Goal: Task Accomplishment & Management: Complete application form

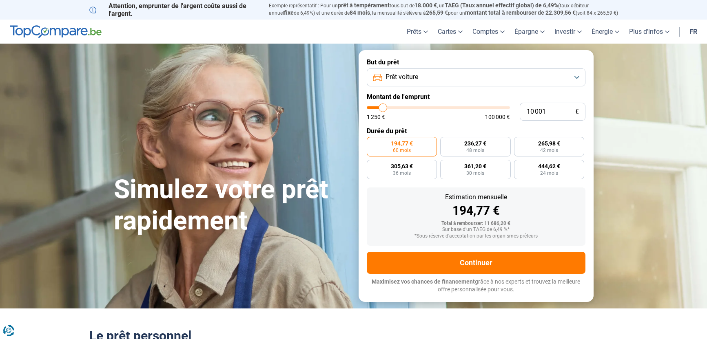
click at [425, 79] on button "Prêt voiture" at bounding box center [476, 77] width 219 height 18
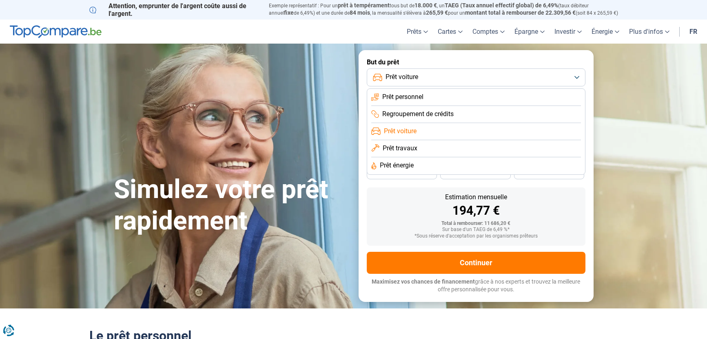
click at [409, 133] on span "Prêt voiture" at bounding box center [400, 131] width 33 height 9
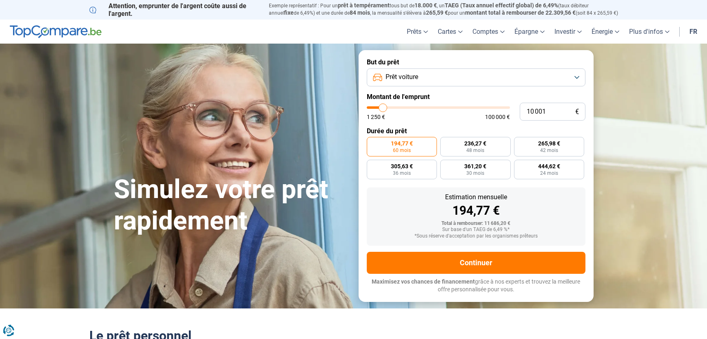
type input "10 250"
type input "10250"
type input "10 500"
type input "10500"
type input "11 000"
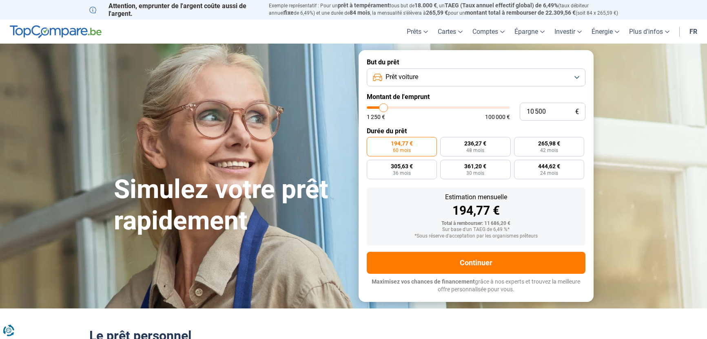
type input "11000"
type input "11 250"
type input "11250"
type input "11 500"
type input "11500"
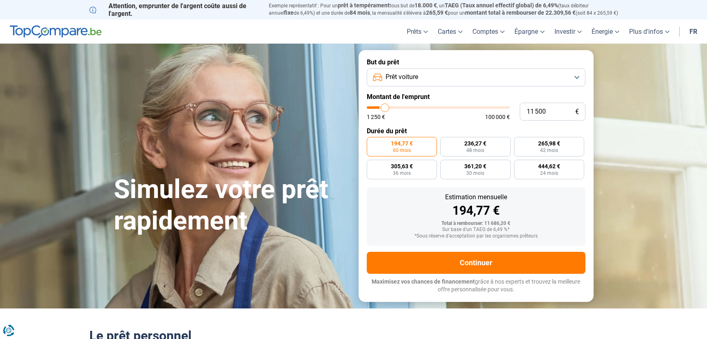
type input "11 750"
type input "11750"
type input "12 000"
type input "12000"
type input "12 500"
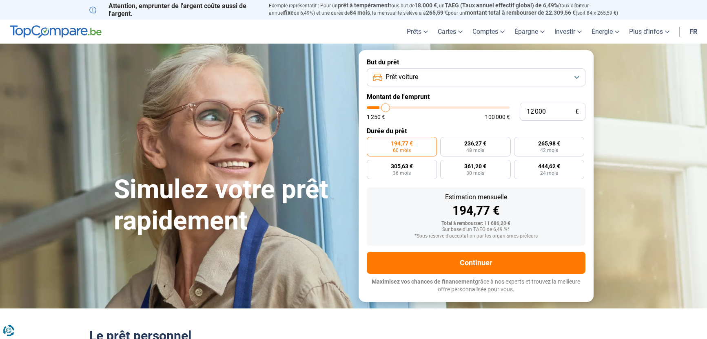
type input "12500"
type input "12 750"
type input "12750"
type input "13 000"
type input "13000"
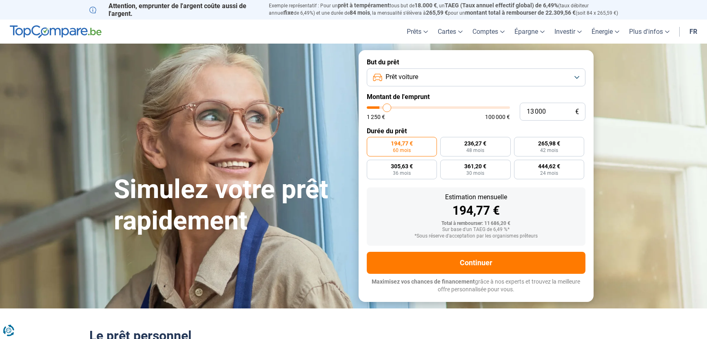
type input "13 500"
type input "13500"
type input "14 000"
type input "14000"
type input "14 500"
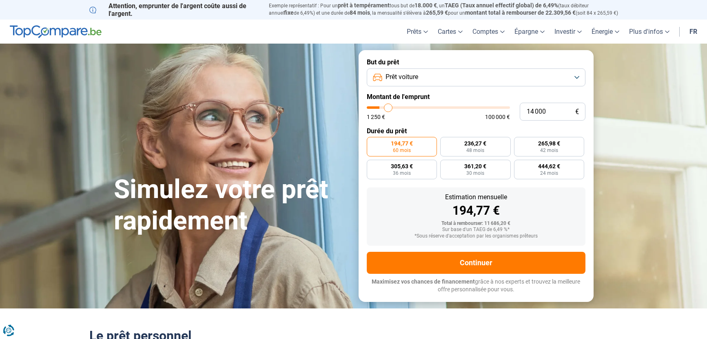
type input "14500"
type input "14 750"
type input "14750"
type input "15 000"
type input "15000"
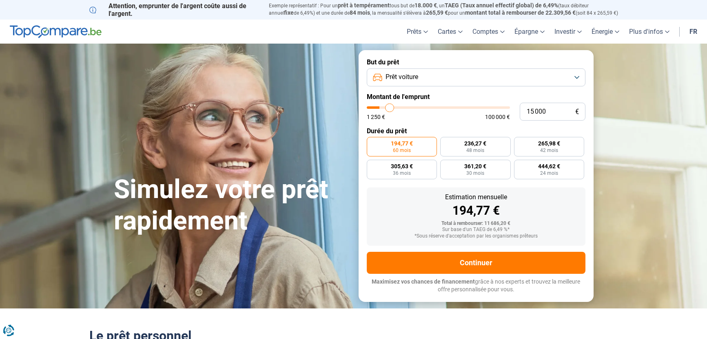
type input "15 500"
type input "15500"
type input "15 750"
type input "15750"
type input "16 000"
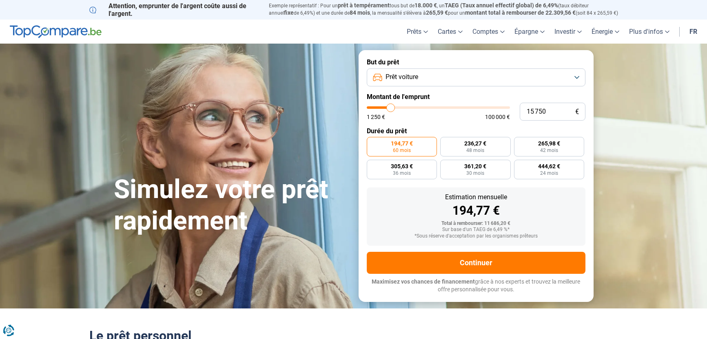
type input "16000"
type input "16 250"
type input "16250"
type input "16 500"
type input "16500"
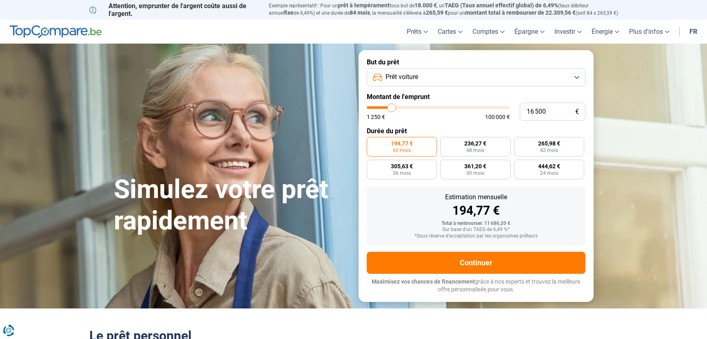
type input "17 000"
type input "17000"
type input "17 250"
type input "17250"
type input "17 500"
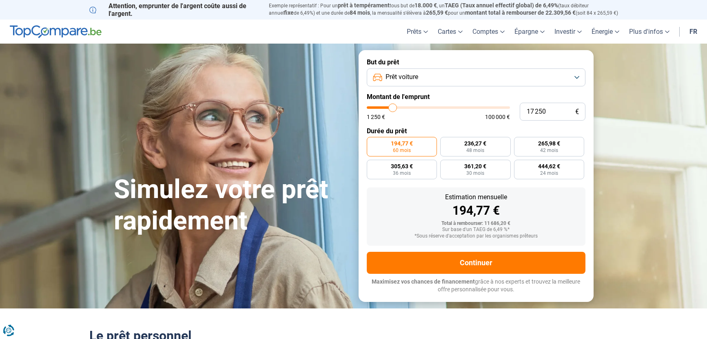
type input "17500"
type input "17 750"
type input "17750"
type input "18 000"
type input "18000"
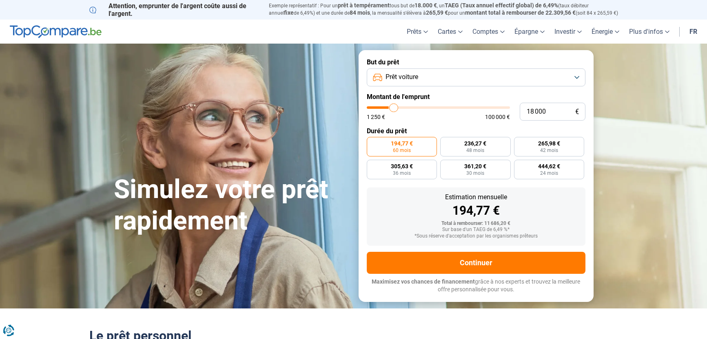
type input "18 500"
type input "18500"
type input "18 750"
type input "18750"
type input "19 000"
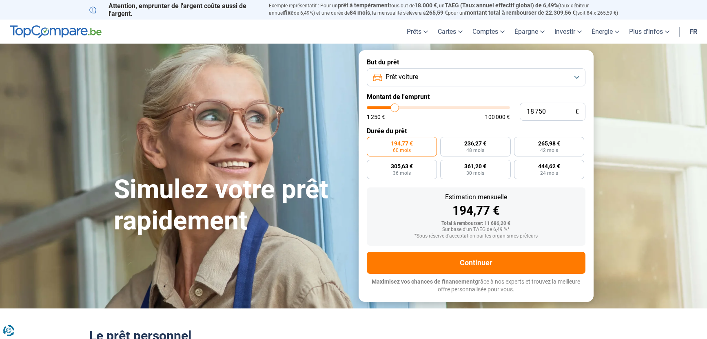
type input "19000"
type input "19 250"
type input "19250"
type input "19 750"
type input "19750"
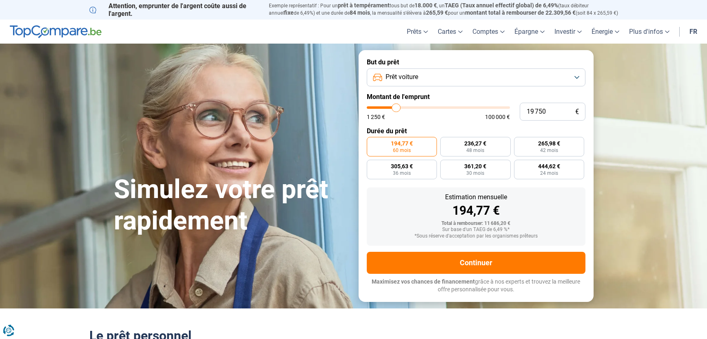
type input "20 000"
type input "20000"
type input "20 250"
type input "20250"
type input "20 500"
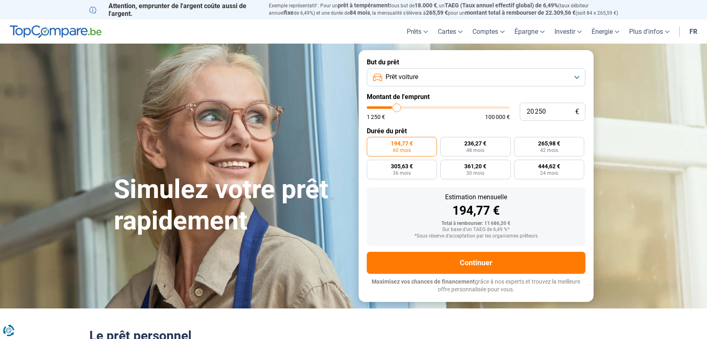
type input "20500"
type input "20 750"
type input "20750"
type input "21 250"
type input "21250"
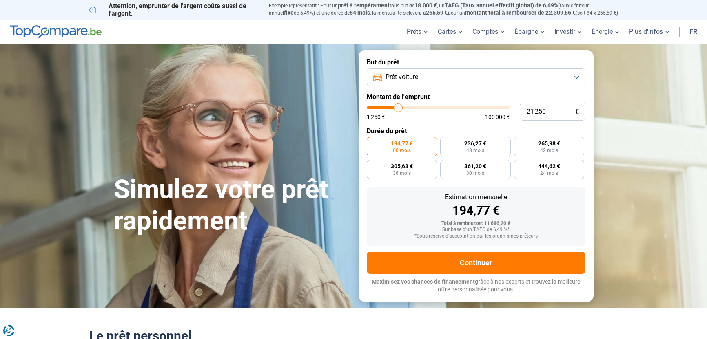
type input "21 500"
type input "21500"
type input "21 750"
type input "21750"
type input "22 000"
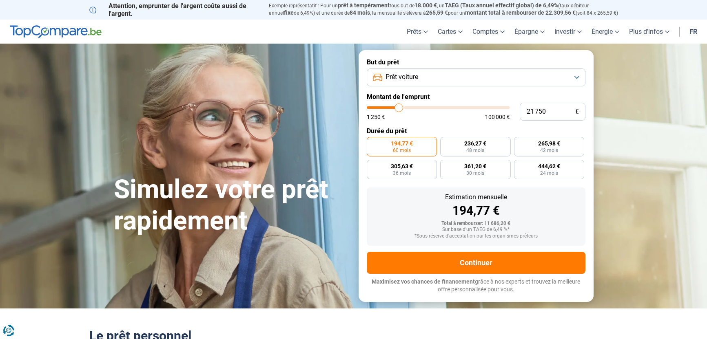
type input "22000"
type input "22 250"
type input "22250"
type input "22 750"
type input "22750"
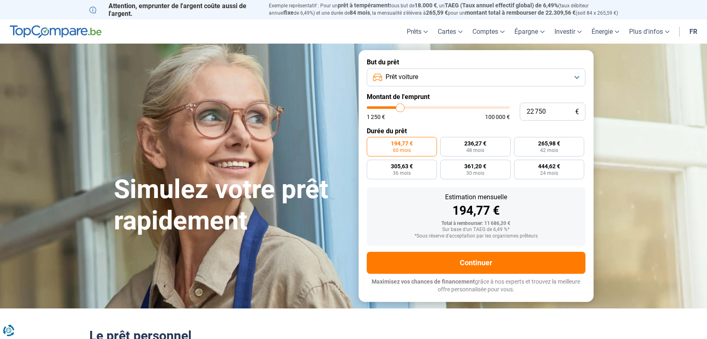
type input "23 000"
type input "23000"
type input "23 250"
type input "23250"
type input "23 500"
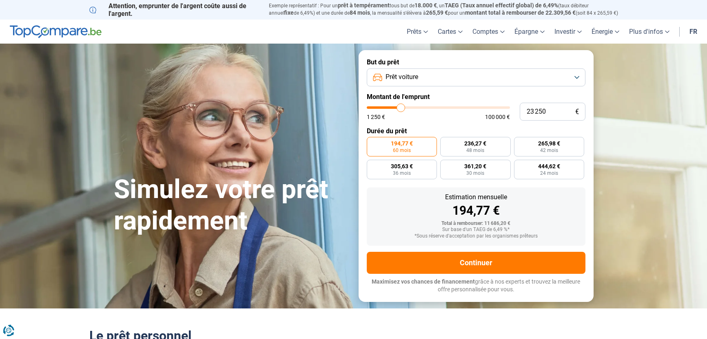
type input "23500"
type input "23 750"
type input "23750"
type input "24 250"
type input "24250"
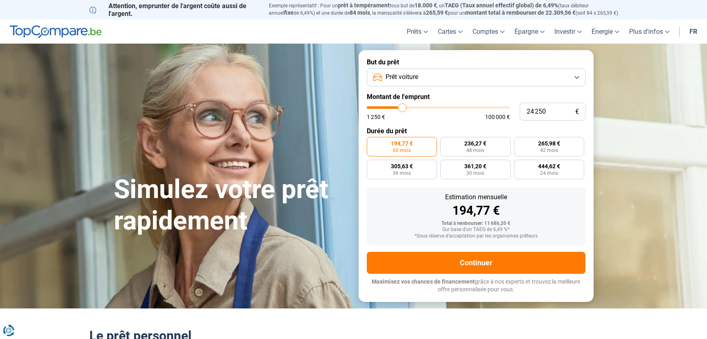
type input "24 500"
type input "24500"
type input "24 750"
type input "24750"
type input "25 000"
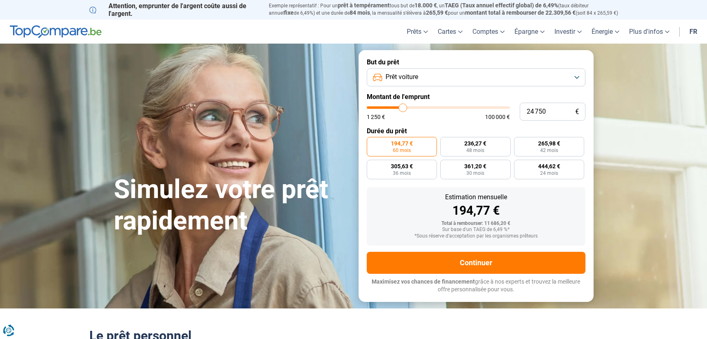
type input "25000"
type input "25 250"
type input "25250"
type input "25 750"
type input "25750"
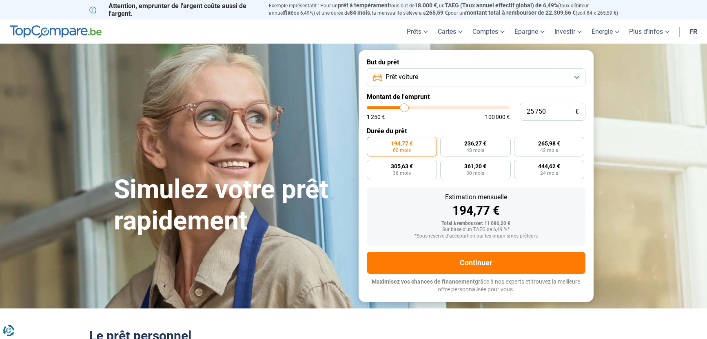
type input "25 250"
type input "25250"
type input "25 000"
type input "25000"
type input "24 750"
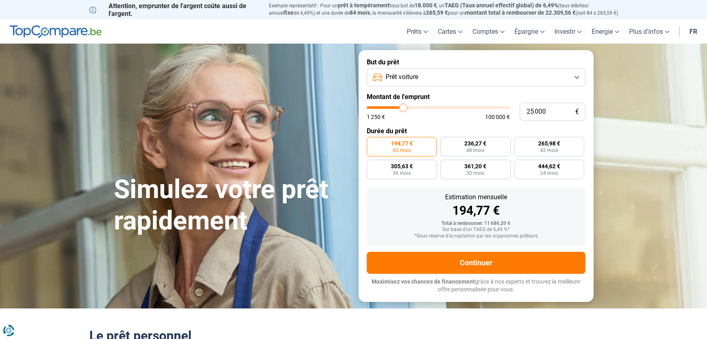
type input "24750"
type input "24 500"
type input "24500"
type input "24 750"
type input "24750"
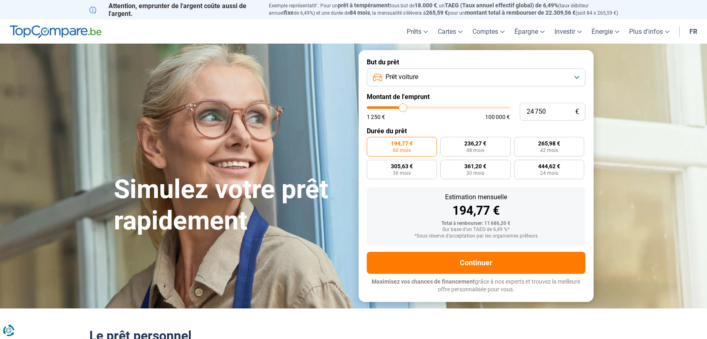
type input "25 000"
drag, startPoint x: 387, startPoint y: 108, endPoint x: 403, endPoint y: 109, distance: 16.4
type input "25000"
click at [403, 109] on input "range" at bounding box center [438, 107] width 143 height 2
radio input "false"
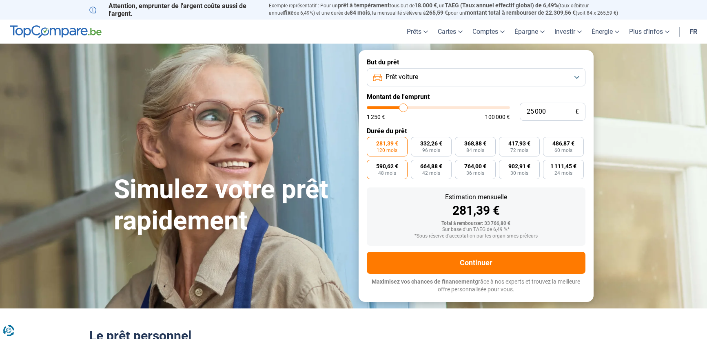
click at [386, 171] on span "48 mois" at bounding box center [387, 173] width 18 height 5
click at [372, 165] on input "590,62 € 48 mois" at bounding box center [369, 162] width 5 height 5
radio input "true"
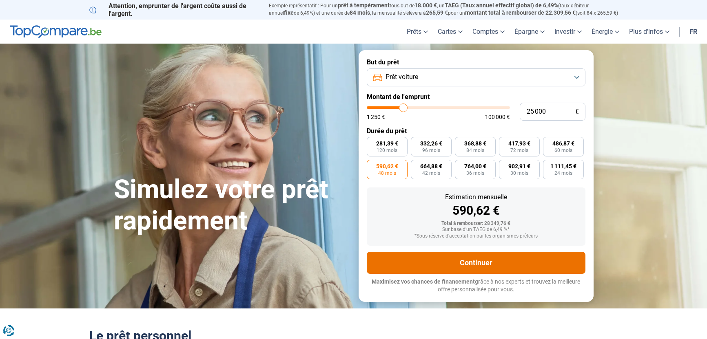
click at [473, 261] on button "Continuer" at bounding box center [476, 263] width 219 height 22
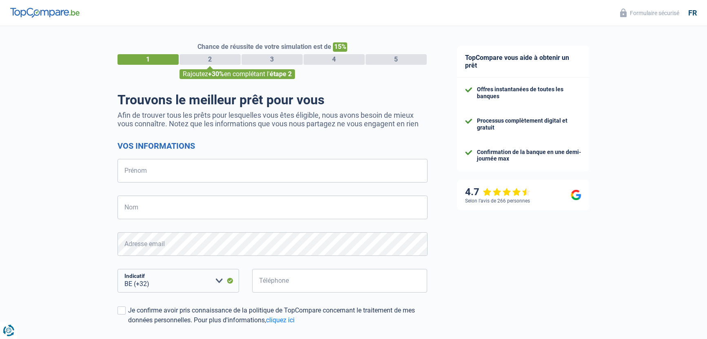
select select "32"
